Goal: Information Seeking & Learning: Learn about a topic

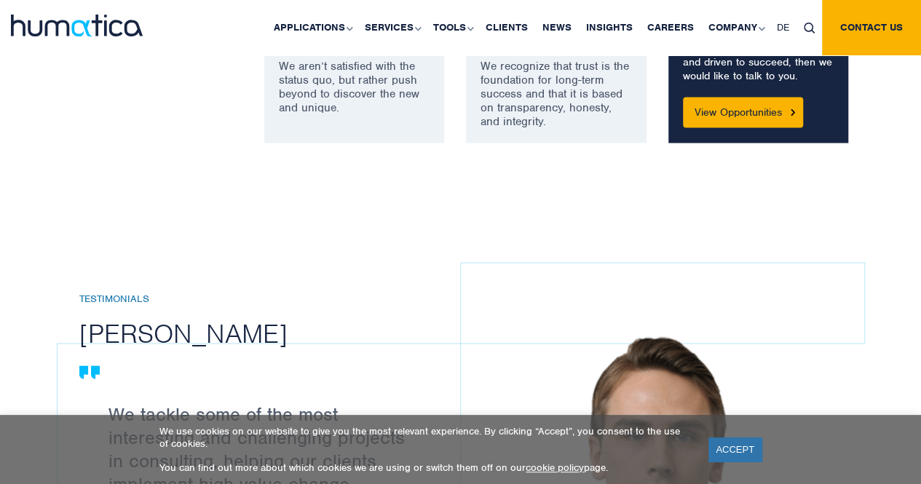
scroll to position [1635, 0]
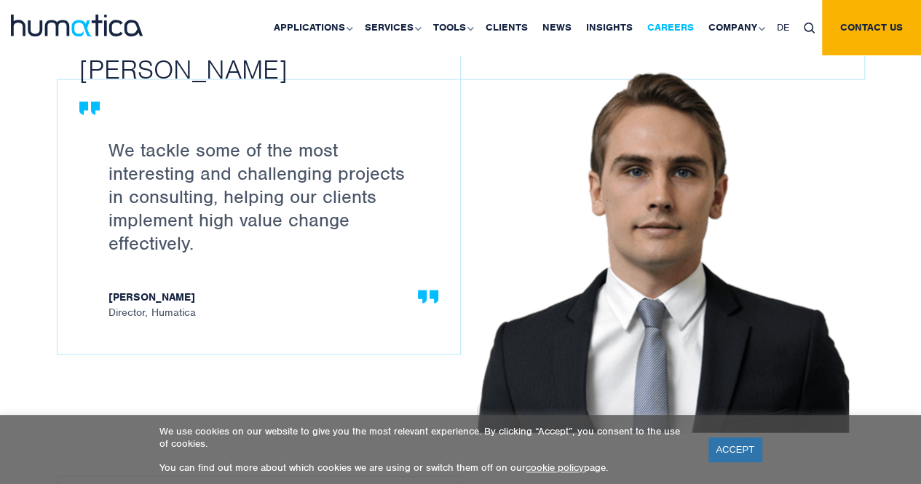
click at [678, 27] on link "Careers" at bounding box center [670, 27] width 61 height 55
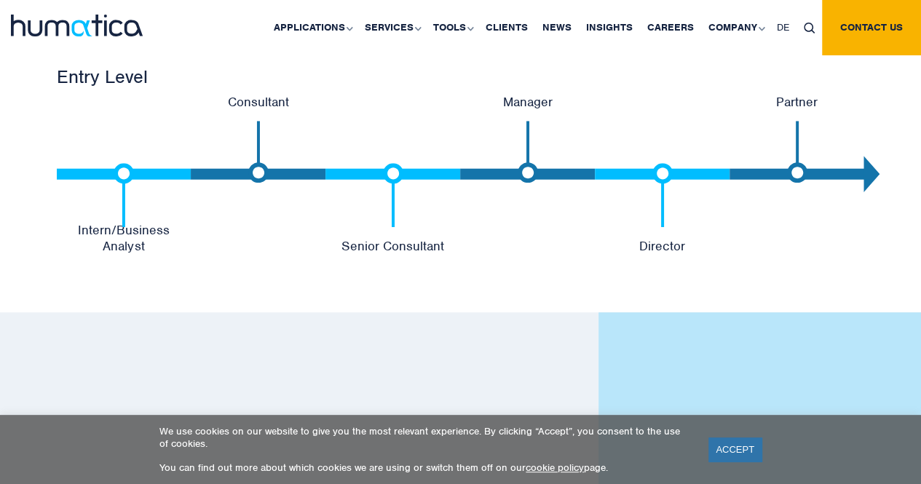
scroll to position [3155, 0]
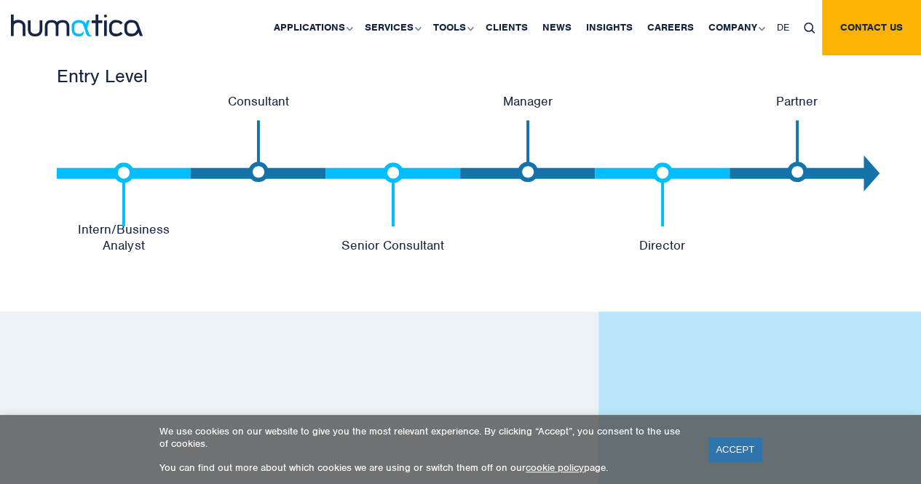
click at [665, 274] on div "CAREER PATH Humatica Career Development Path Entry Level Intern/Business Analys…" at bounding box center [460, 119] width 921 height 384
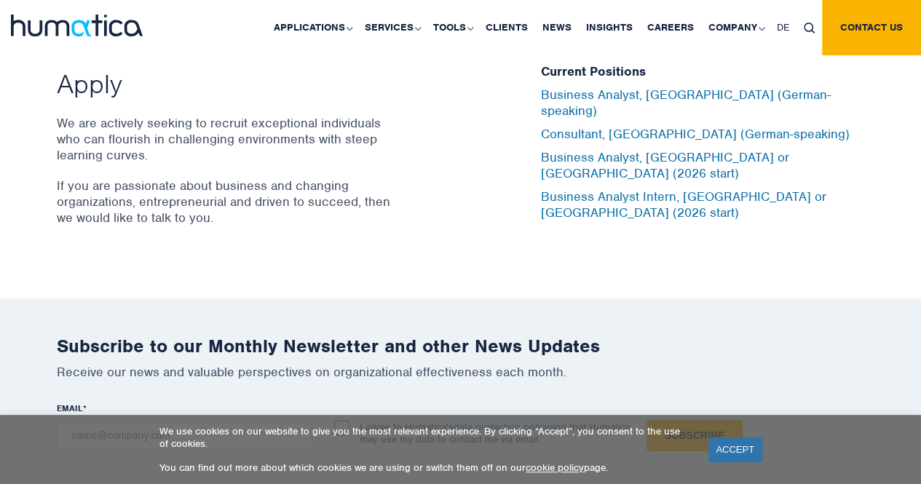
scroll to position [4873, 0]
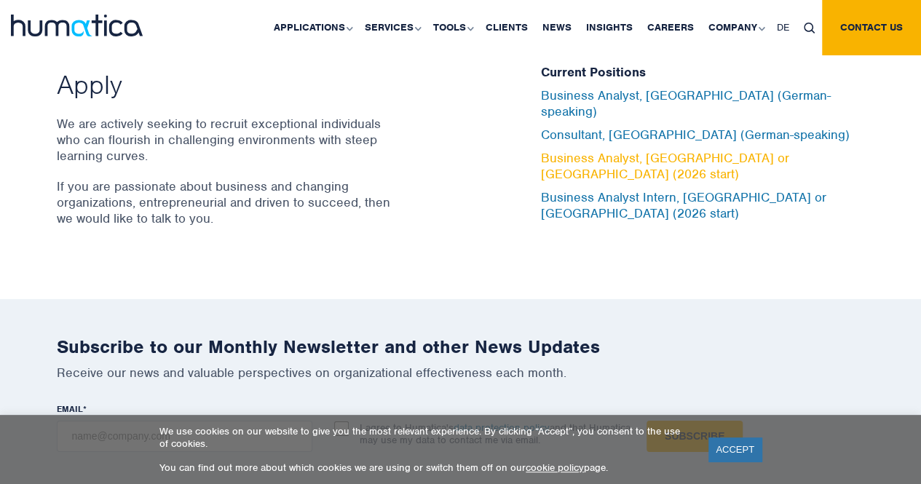
click at [652, 155] on link "Business Analyst, [GEOGRAPHIC_DATA] or [GEOGRAPHIC_DATA] (2026 start)" at bounding box center [665, 166] width 248 height 32
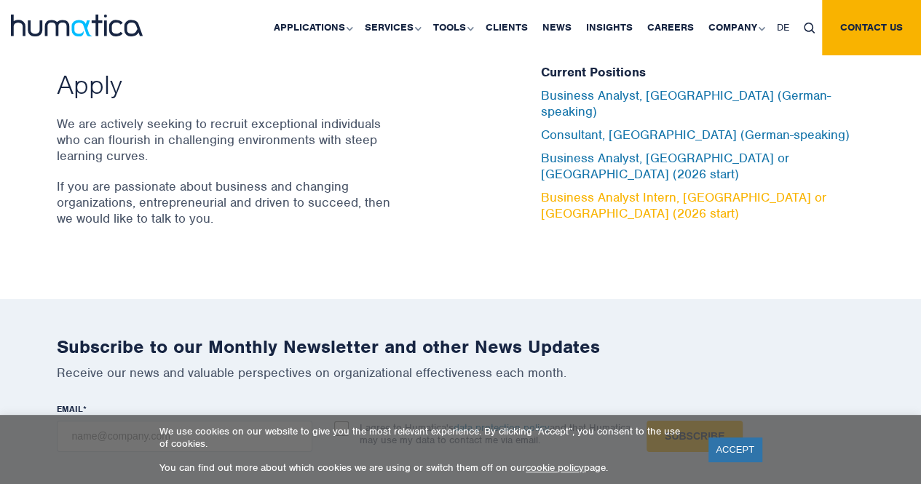
click at [652, 189] on link "Business Analyst Intern, [GEOGRAPHIC_DATA] or [GEOGRAPHIC_DATA] (2026 start)" at bounding box center [683, 205] width 285 height 32
